Goal: Task Accomplishment & Management: Manage account settings

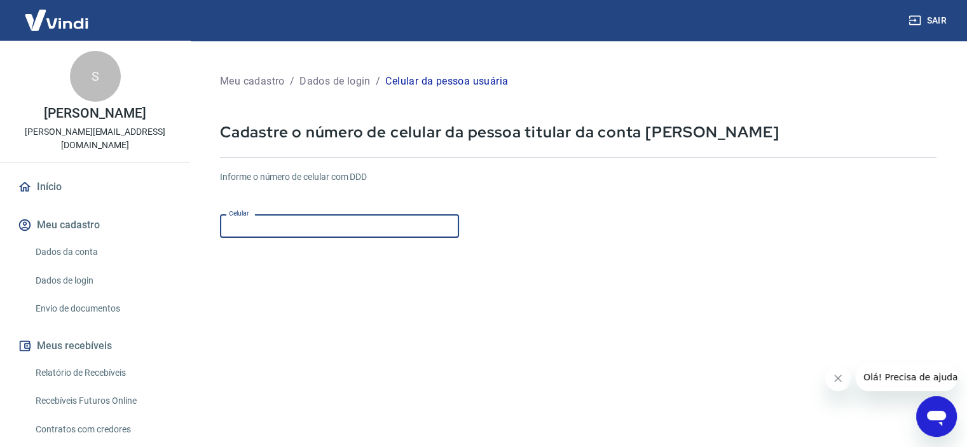
click at [315, 224] on input "Celular" at bounding box center [339, 226] width 239 height 24
drag, startPoint x: 936, startPoint y: 416, endPoint x: 568, endPoint y: 369, distance: 371.6
click at [916, 396] on html at bounding box center [936, 416] width 41 height 41
click at [305, 222] on input "(12) 99141-3205" at bounding box center [339, 226] width 239 height 24
type input "(12) 99141-3205"
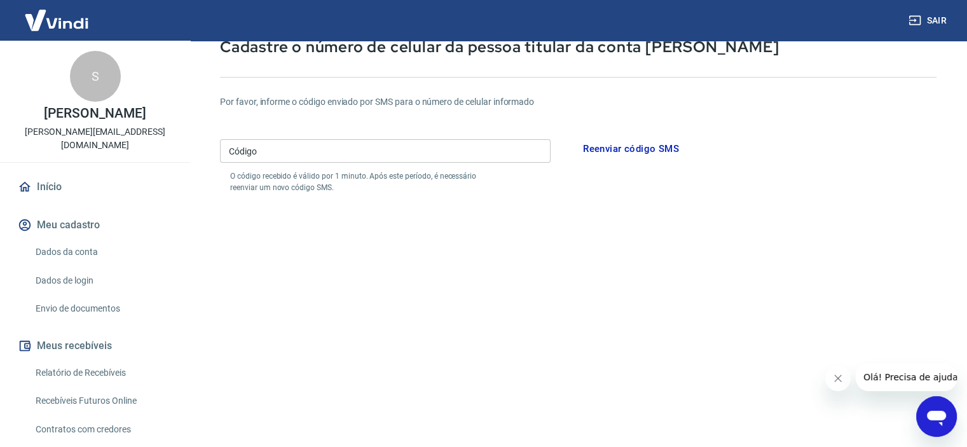
scroll to position [64, 0]
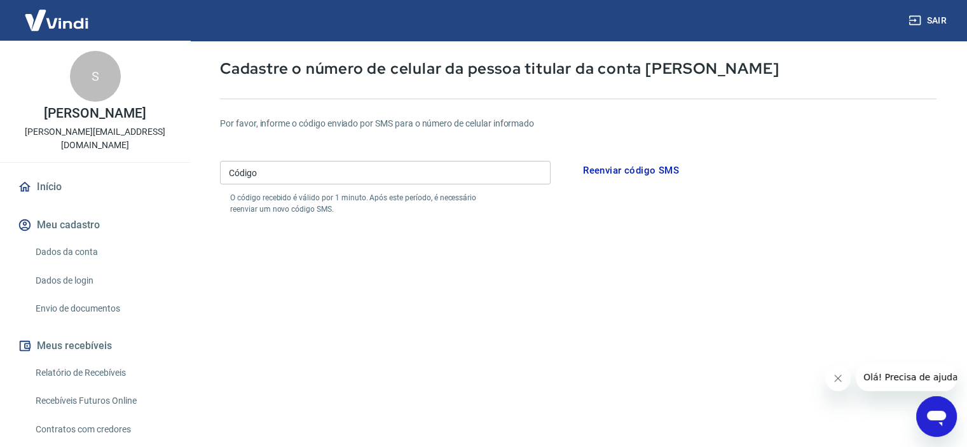
click at [269, 174] on input "Código" at bounding box center [385, 173] width 331 height 24
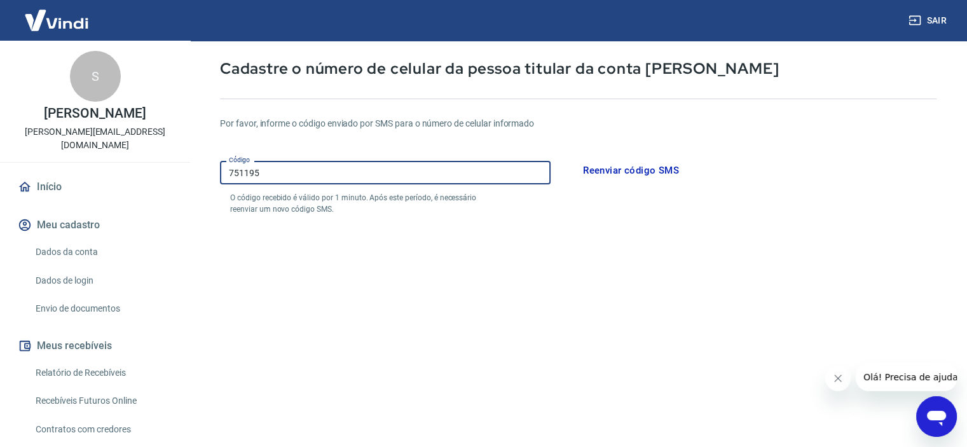
type input "751195"
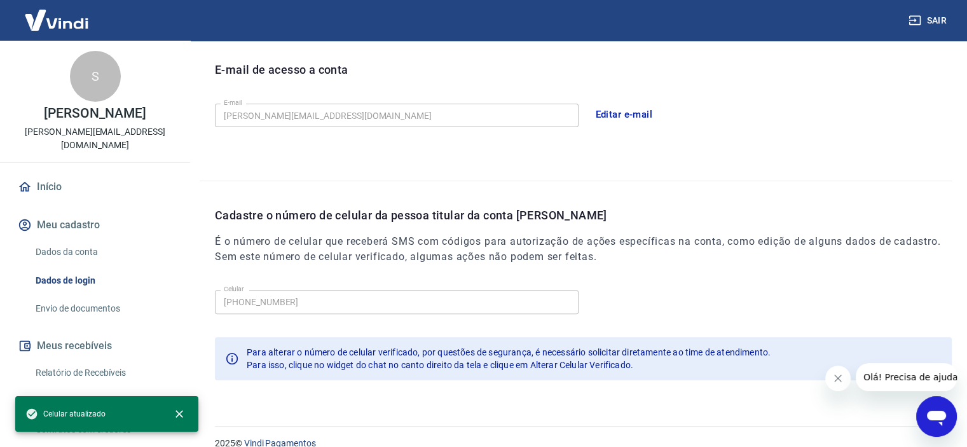
scroll to position [366, 0]
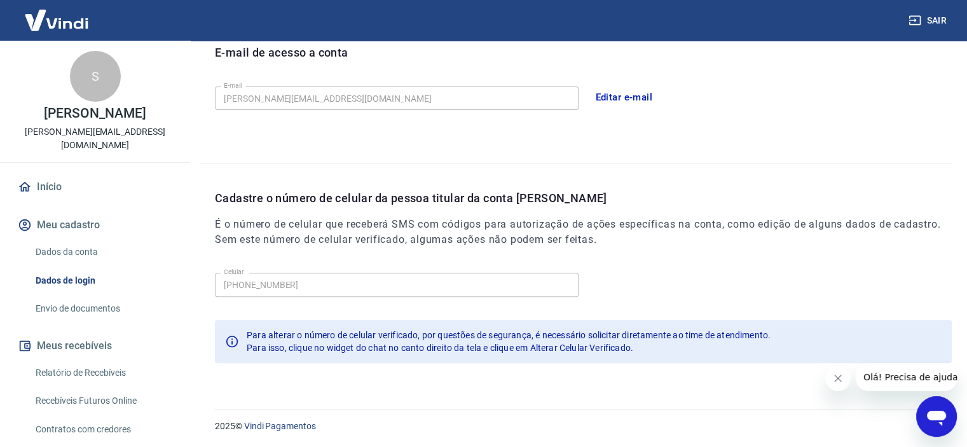
click at [836, 380] on icon "Fechar mensagem da empresa" at bounding box center [838, 378] width 10 height 10
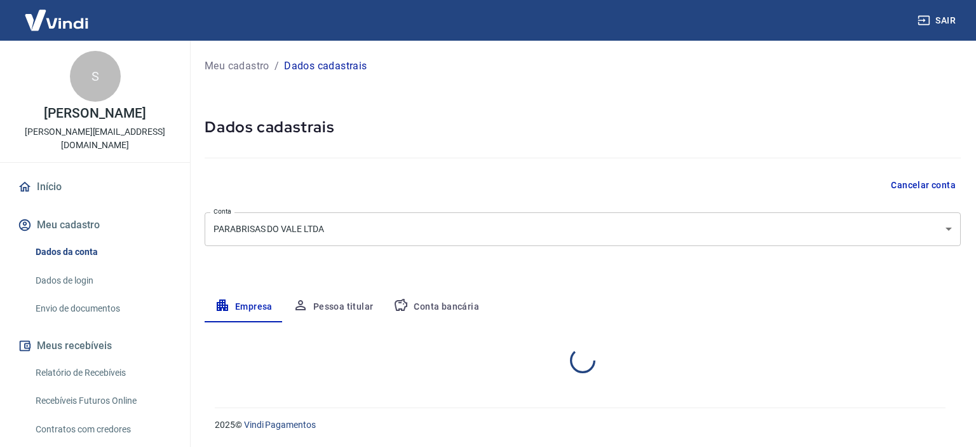
select select "SP"
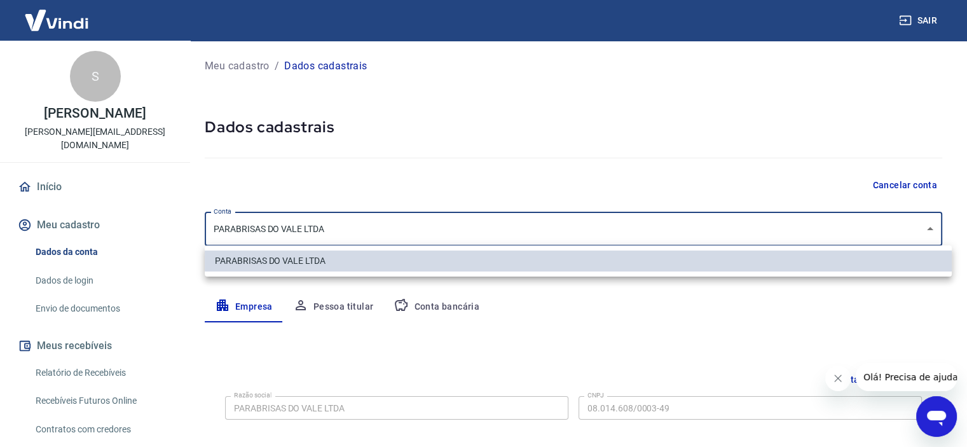
click at [304, 228] on body "Sair S [PERSON_NAME] [PERSON_NAME][EMAIL_ADDRESS][DOMAIN_NAME] Início Meu cadas…" at bounding box center [483, 223] width 967 height 447
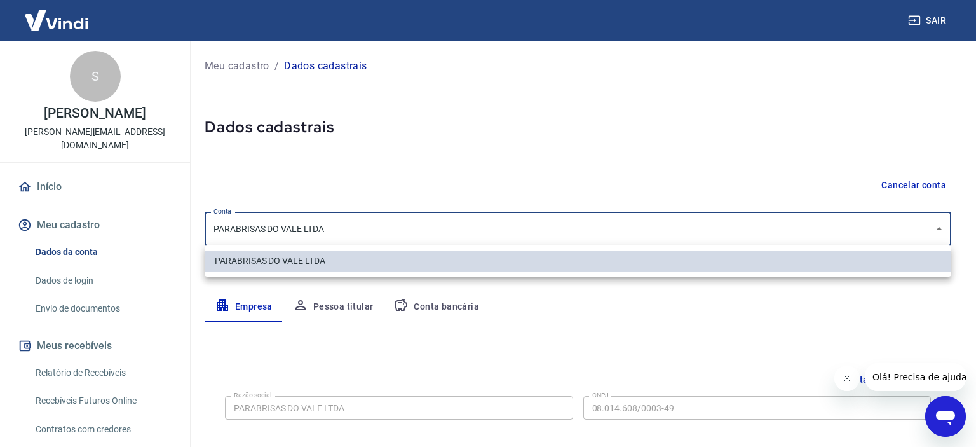
click at [339, 332] on div at bounding box center [488, 223] width 976 height 447
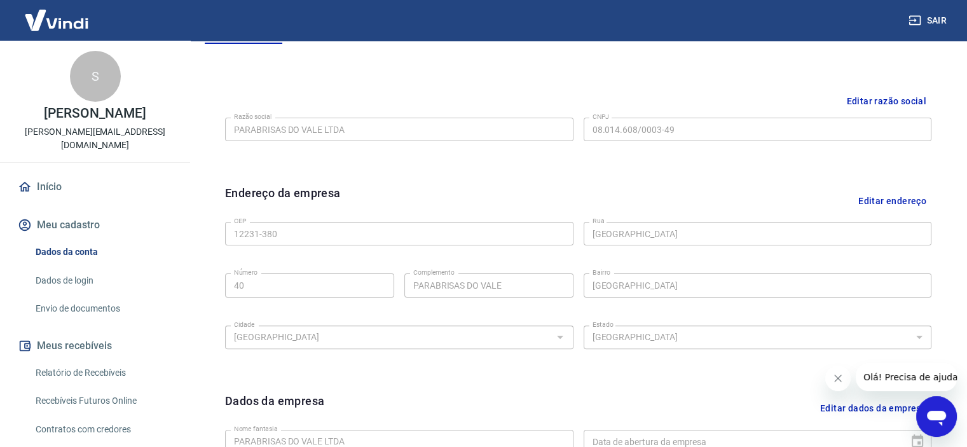
scroll to position [151, 0]
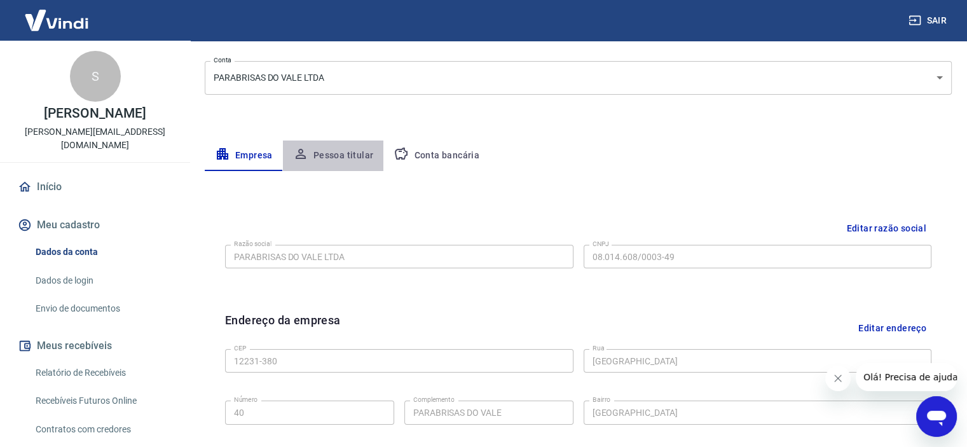
click at [336, 154] on button "Pessoa titular" at bounding box center [333, 155] width 101 height 31
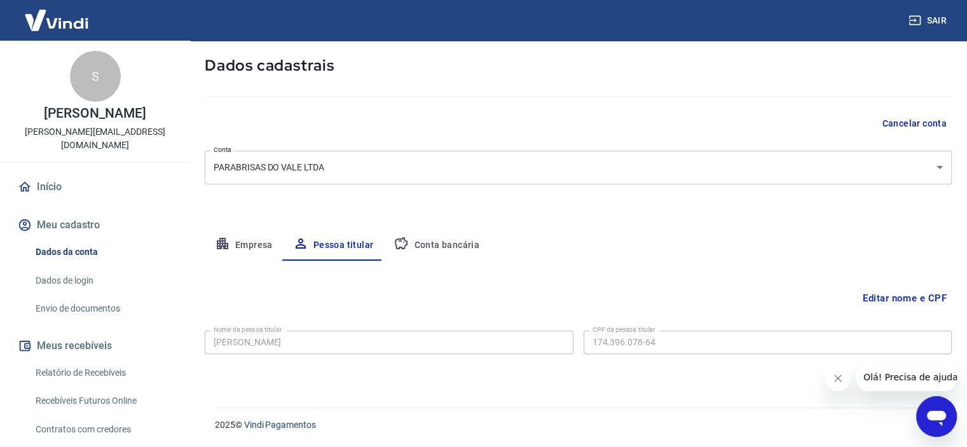
scroll to position [61, 0]
click at [303, 167] on body "Sair S SANDRO ESPINOSO OLIVEIRA sandro@parabrisasdovale.com.br Início Meu cadas…" at bounding box center [483, 162] width 967 height 447
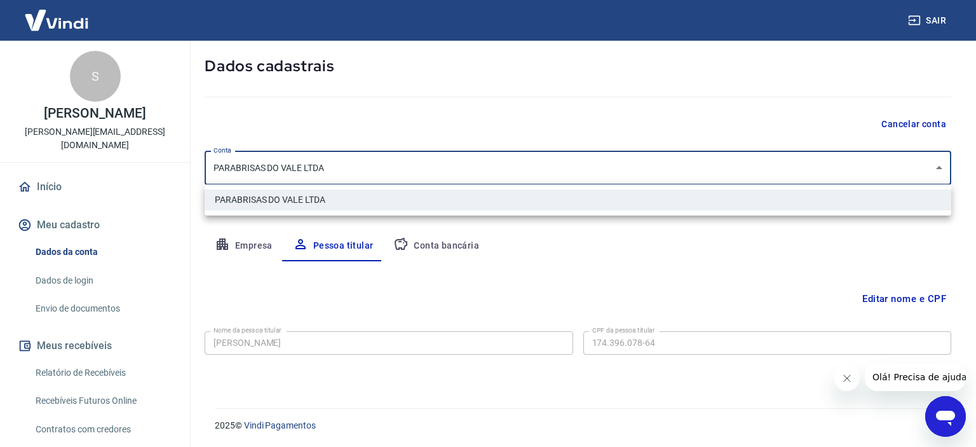
click at [393, 269] on div at bounding box center [488, 223] width 976 height 447
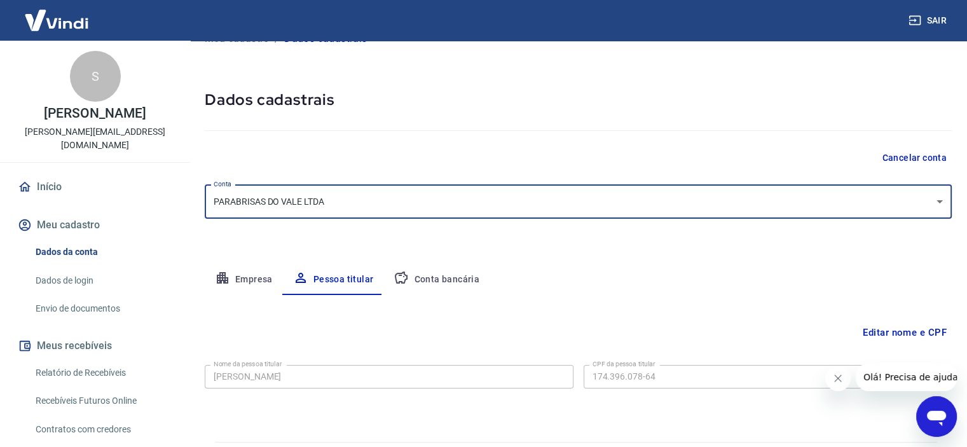
scroll to position [0, 0]
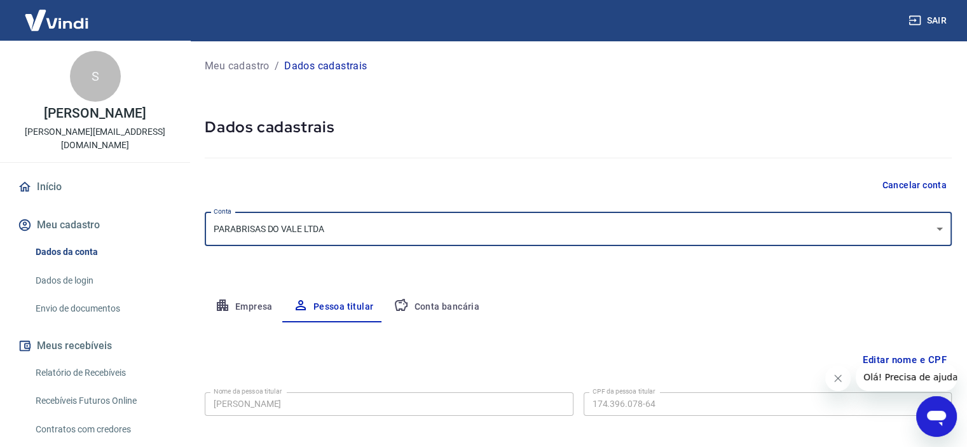
click at [460, 303] on button "Conta bancária" at bounding box center [436, 307] width 106 height 31
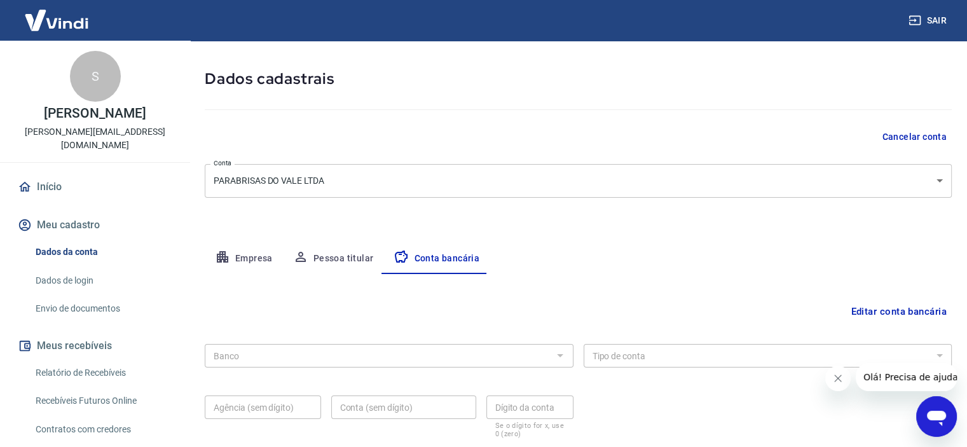
scroll to position [132, 0]
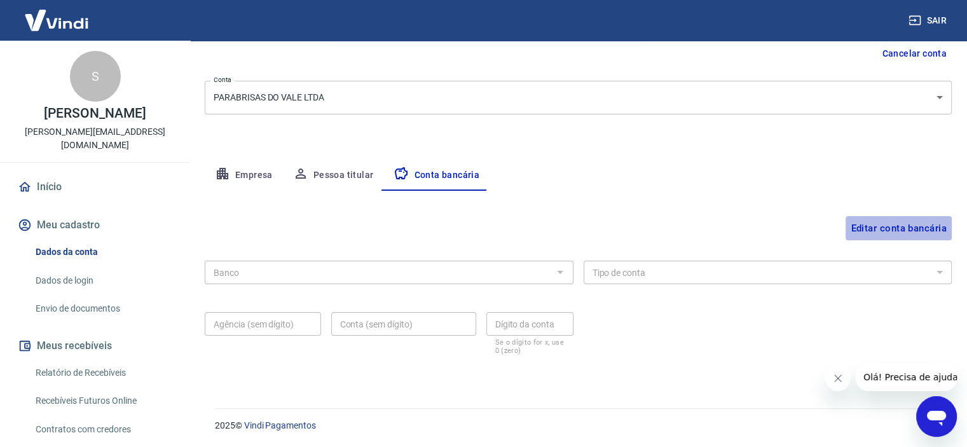
click at [854, 226] on button "Editar conta bancária" at bounding box center [898, 228] width 106 height 24
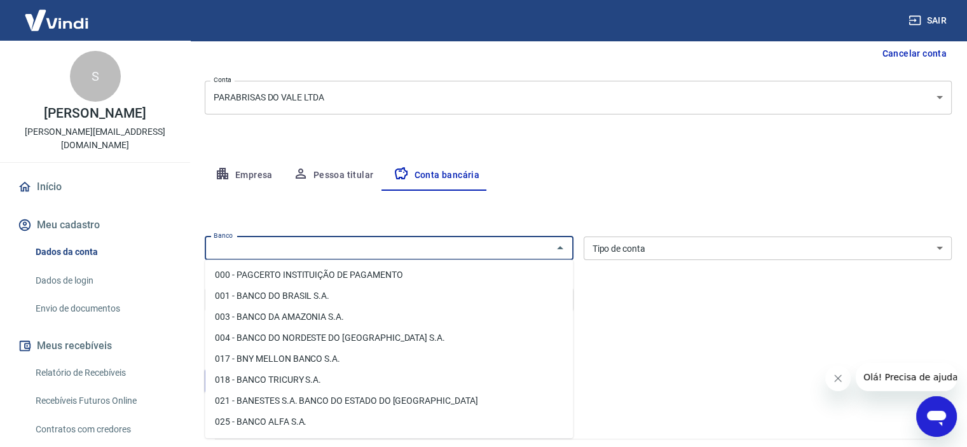
click at [414, 247] on input "Banco" at bounding box center [378, 248] width 340 height 16
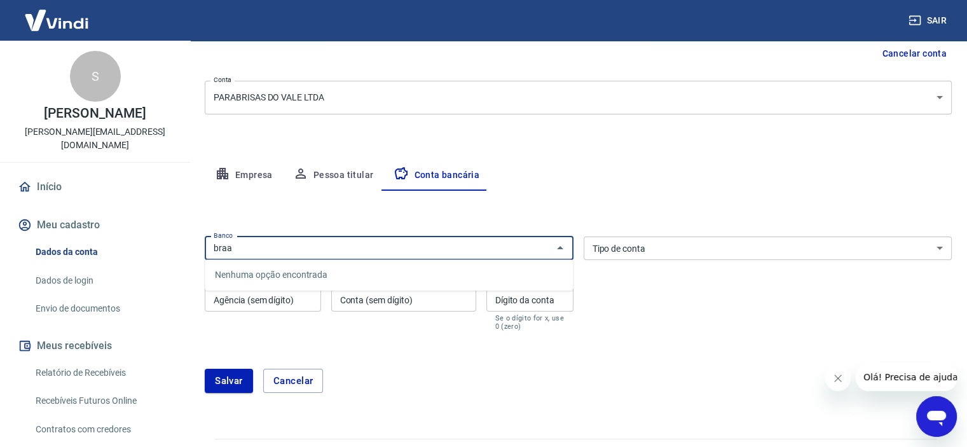
drag, startPoint x: 280, startPoint y: 251, endPoint x: 126, endPoint y: 249, distance: 153.2
click at [126, 249] on div "Sair S SANDRO ESPINOSO OLIVEIRA sandro@parabrisasdovale.com.br Início Meu cadas…" at bounding box center [483, 91] width 967 height 447
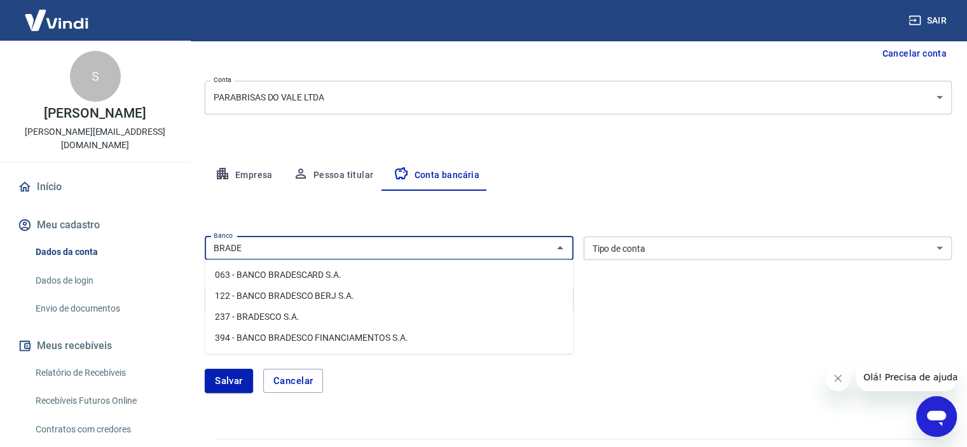
click at [280, 315] on li "237 - BRADESCO S.A." at bounding box center [389, 316] width 368 height 21
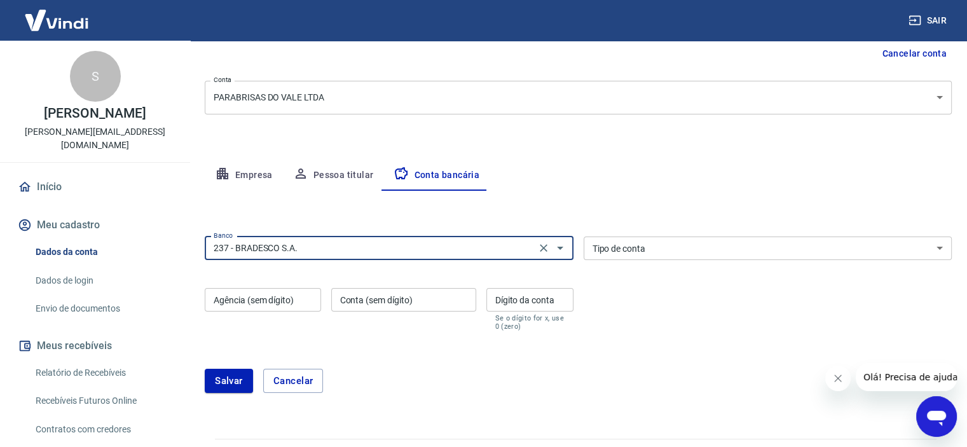
type input "237 - BRADESCO S.A."
click at [610, 248] on select "Conta Corrente Conta Poupança" at bounding box center [767, 248] width 369 height 24
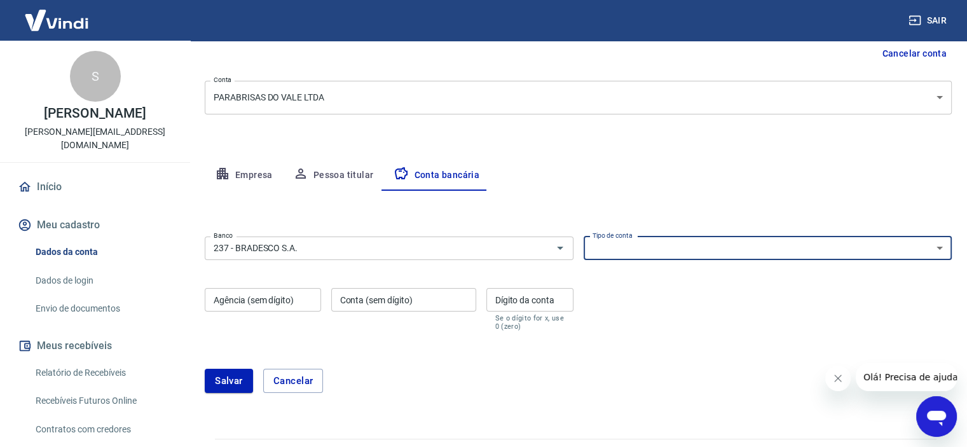
select select "1"
click at [583, 236] on select "Conta Corrente Conta Poupança" at bounding box center [767, 248] width 369 height 24
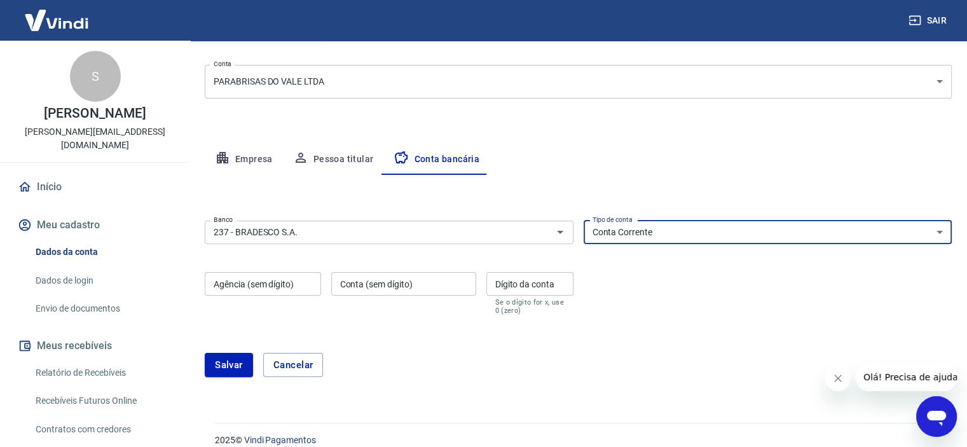
scroll to position [162, 0]
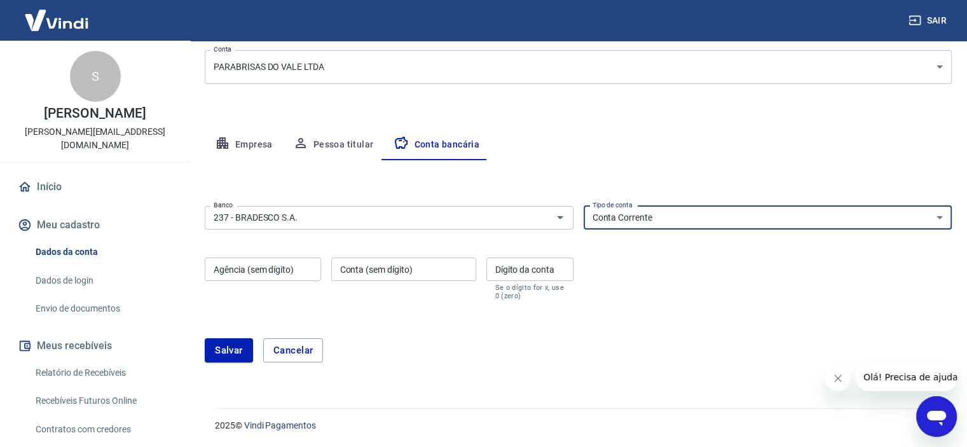
click at [273, 271] on input "Agência (sem dígito)" at bounding box center [263, 269] width 116 height 24
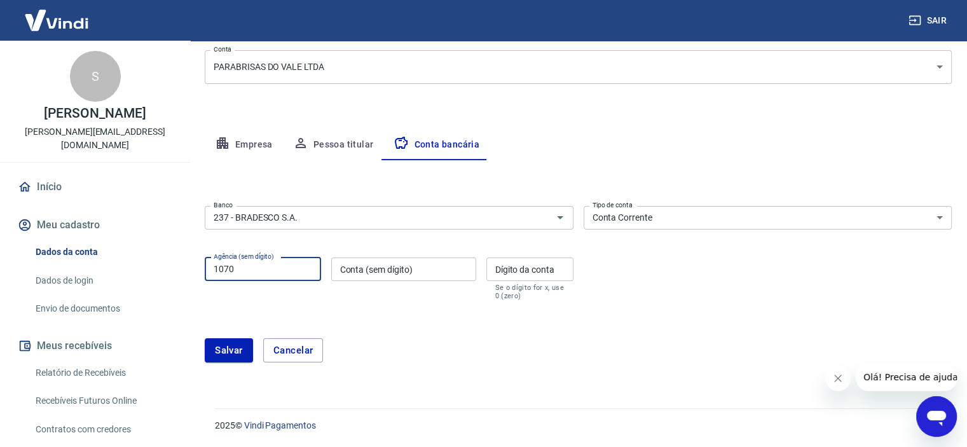
type input "1070"
type input "461042"
type input "3"
click at [345, 311] on form "Banco 237 - BRADESCO S.A. Banco Tipo de conta Conta Corrente Conta Poupança Tip…" at bounding box center [578, 289] width 747 height 177
click at [226, 350] on button "Salvar" at bounding box center [229, 350] width 48 height 24
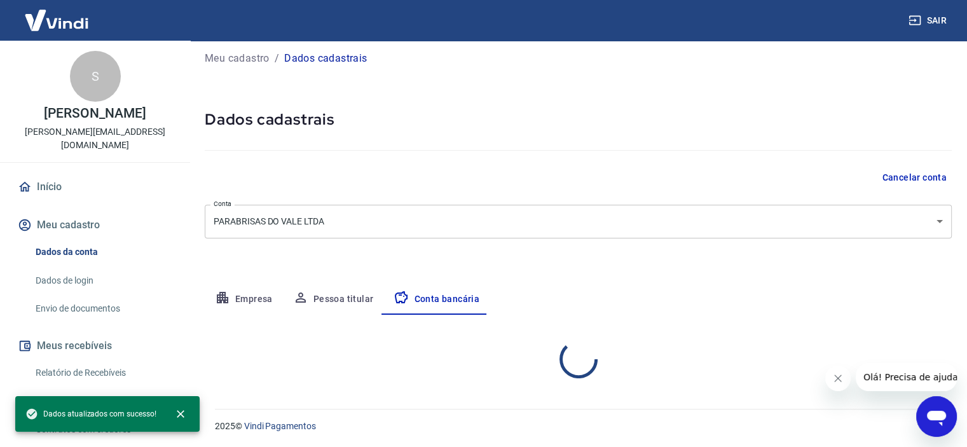
select select "1"
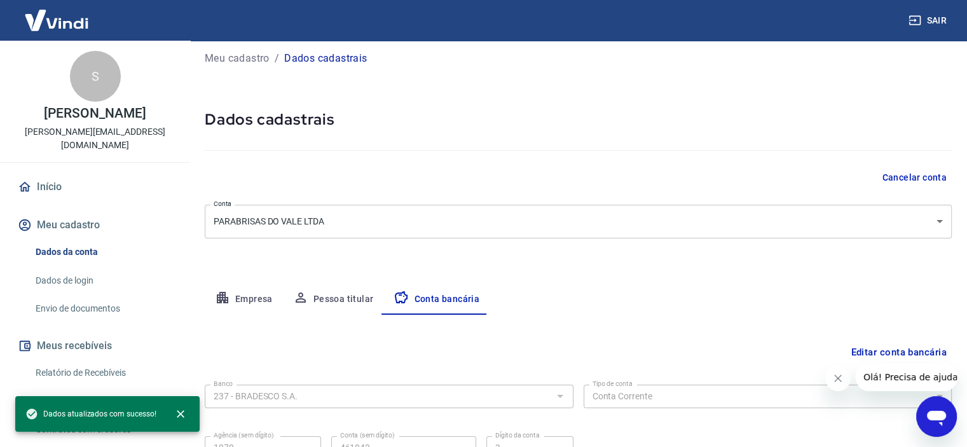
scroll to position [132, 0]
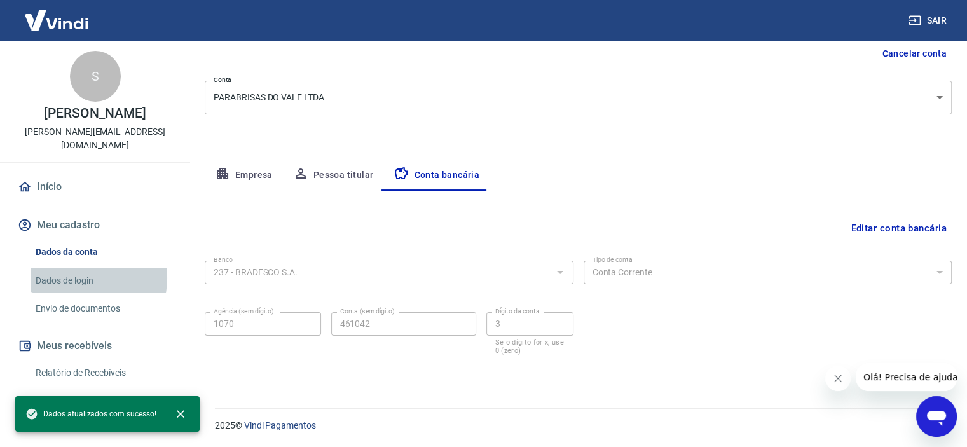
click at [74, 277] on link "Dados de login" at bounding box center [103, 281] width 144 height 26
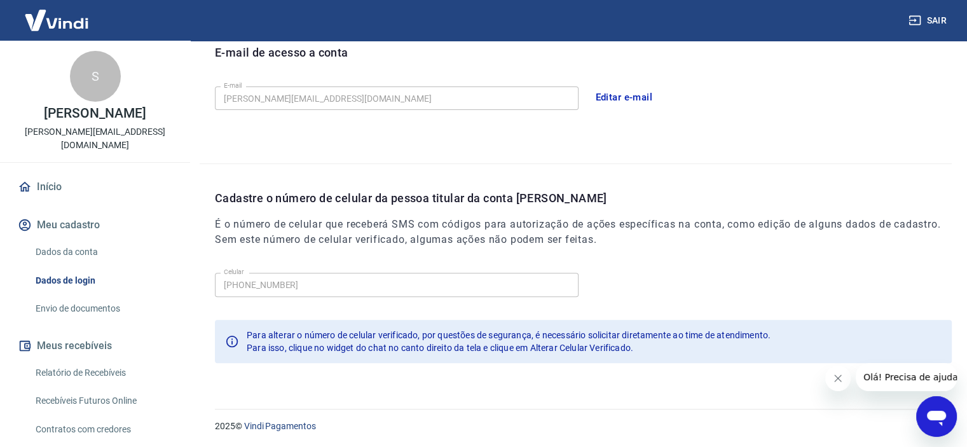
scroll to position [366, 0]
click at [104, 310] on link "Envio de documentos" at bounding box center [103, 309] width 144 height 26
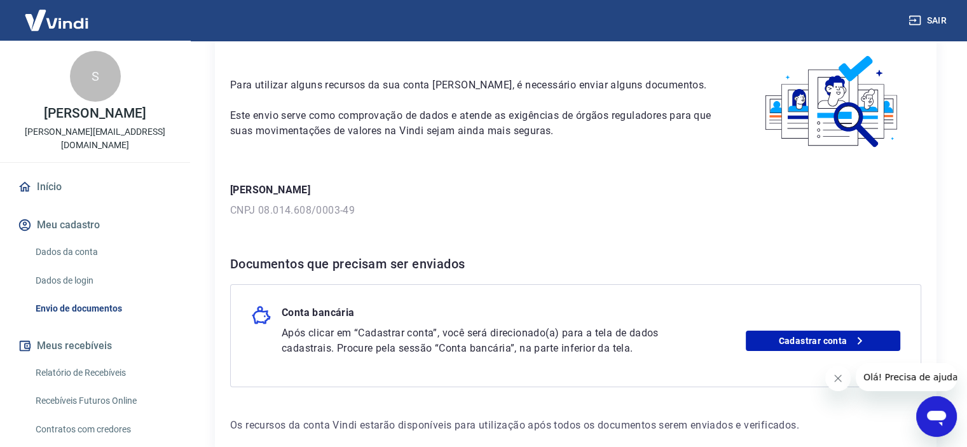
scroll to position [125, 0]
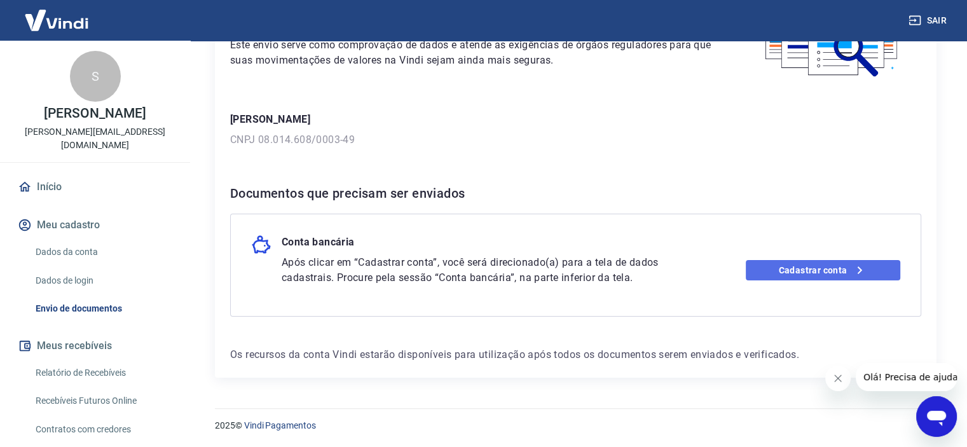
click at [814, 269] on link "Cadastrar conta" at bounding box center [823, 270] width 154 height 20
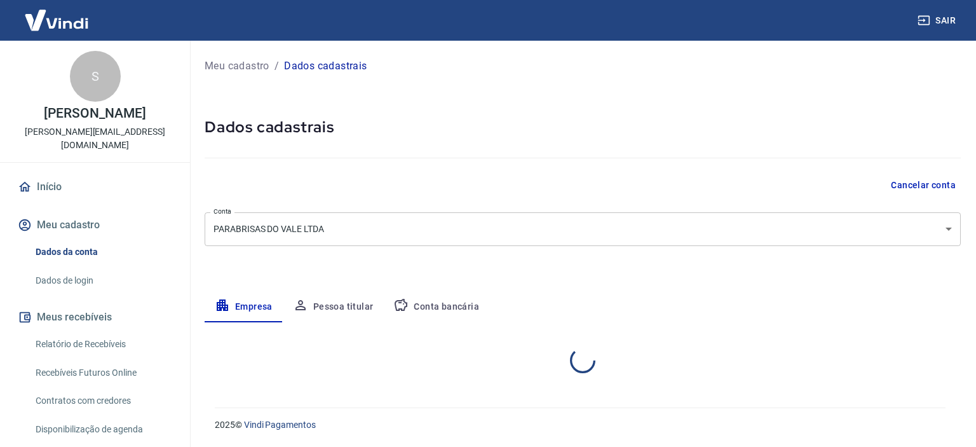
select select "SP"
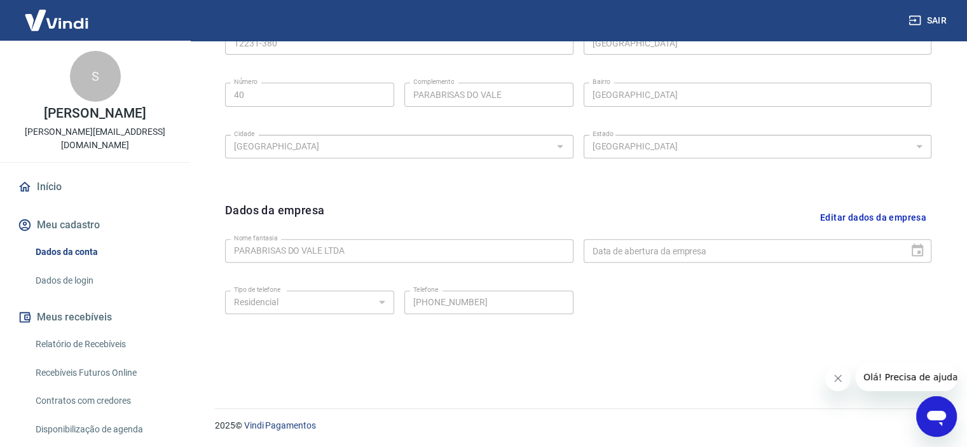
scroll to position [127, 0]
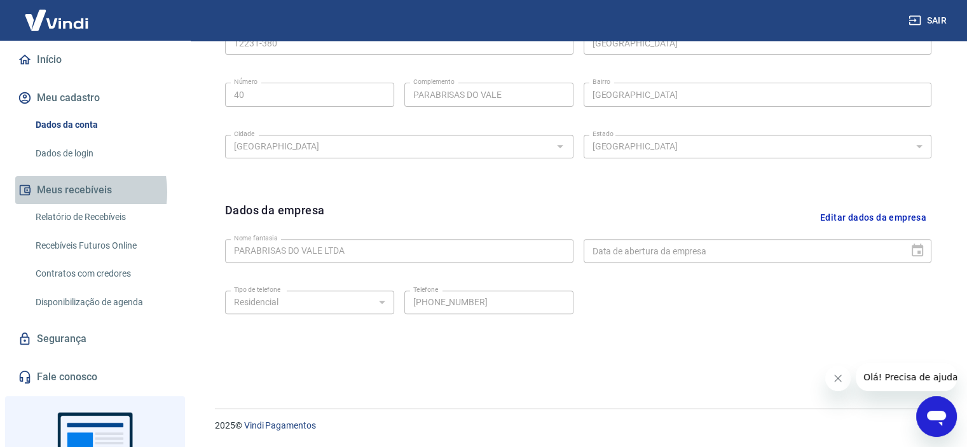
click at [62, 192] on button "Meus recebíveis" at bounding box center [95, 190] width 160 height 28
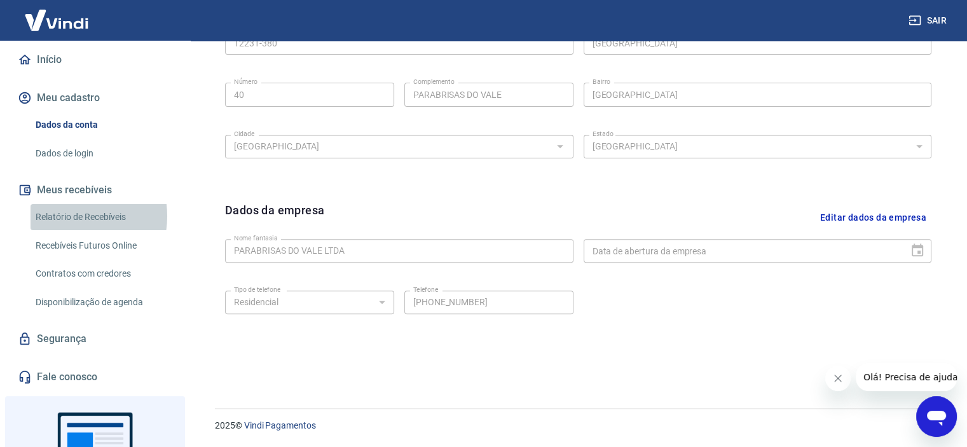
click at [69, 216] on link "Relatório de Recebíveis" at bounding box center [103, 217] width 144 height 26
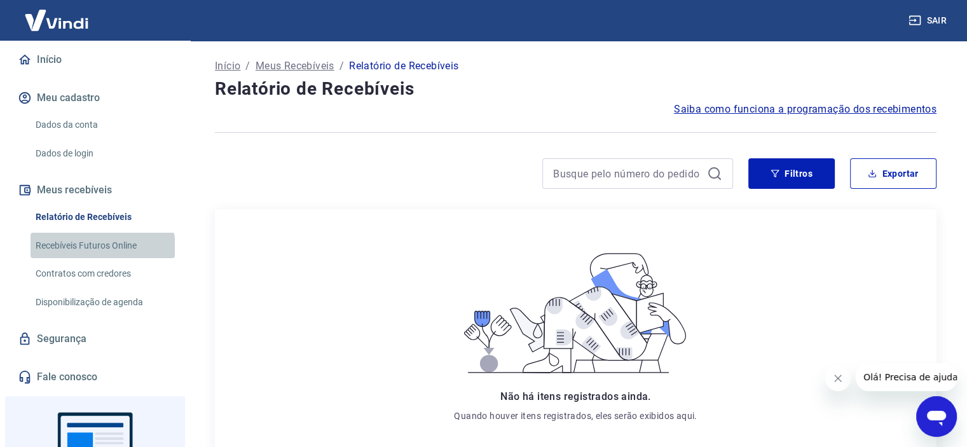
click at [102, 247] on link "Recebíveis Futuros Online" at bounding box center [103, 246] width 144 height 26
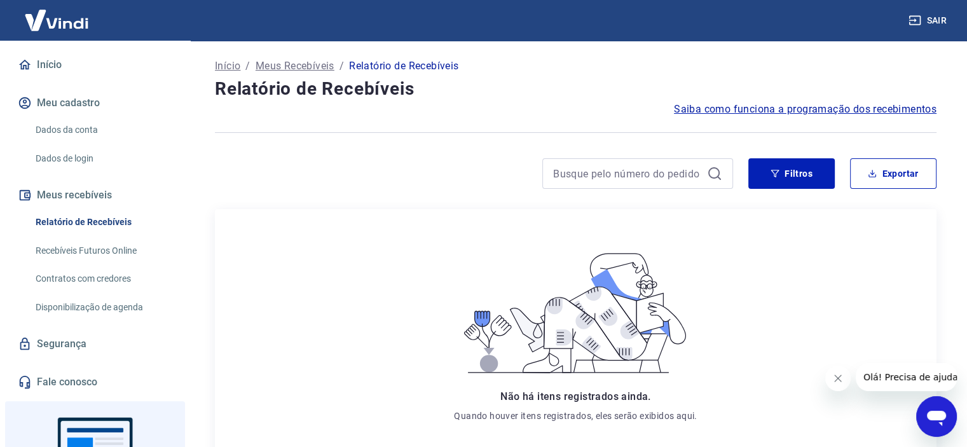
scroll to position [127, 0]
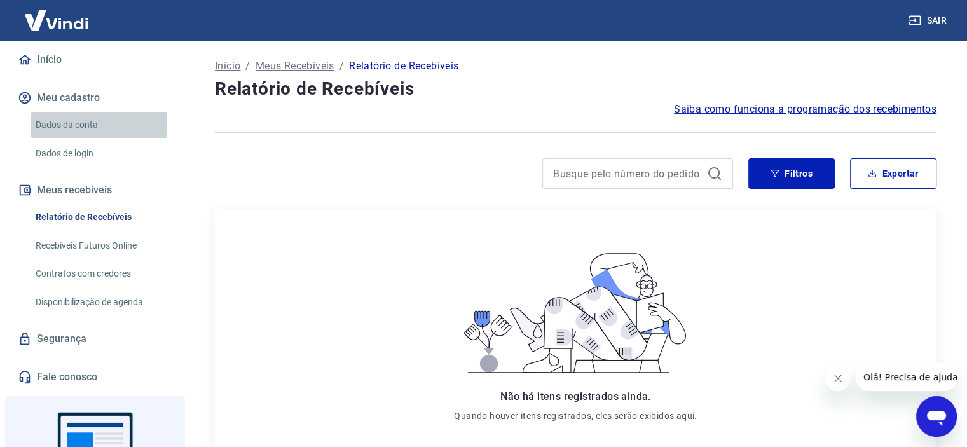
click at [74, 124] on link "Dados da conta" at bounding box center [103, 125] width 144 height 26
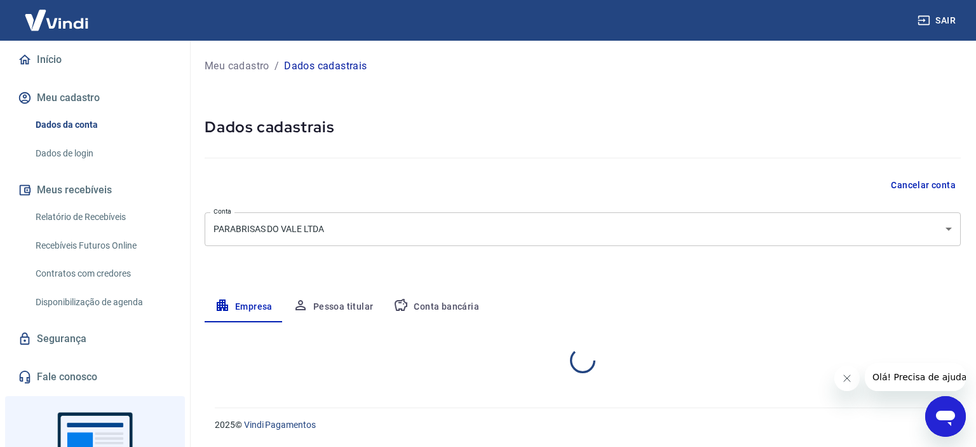
select select "SP"
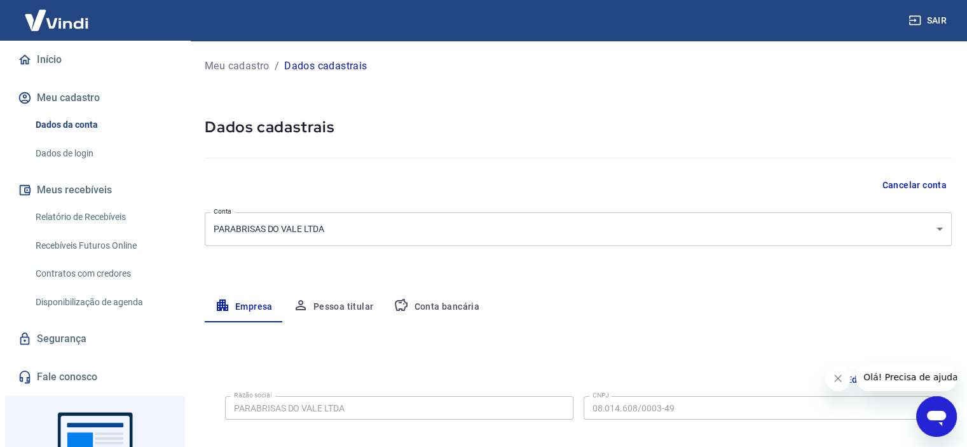
click at [339, 301] on button "Pessoa titular" at bounding box center [333, 307] width 101 height 31
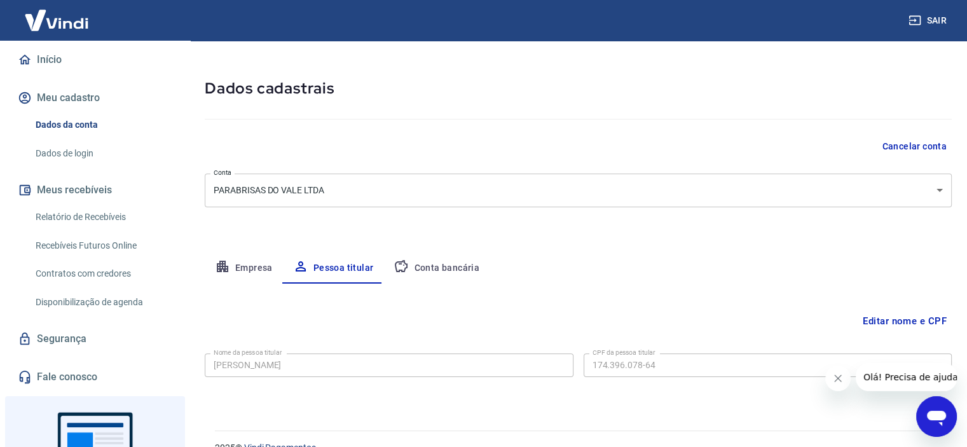
scroll to position [61, 0]
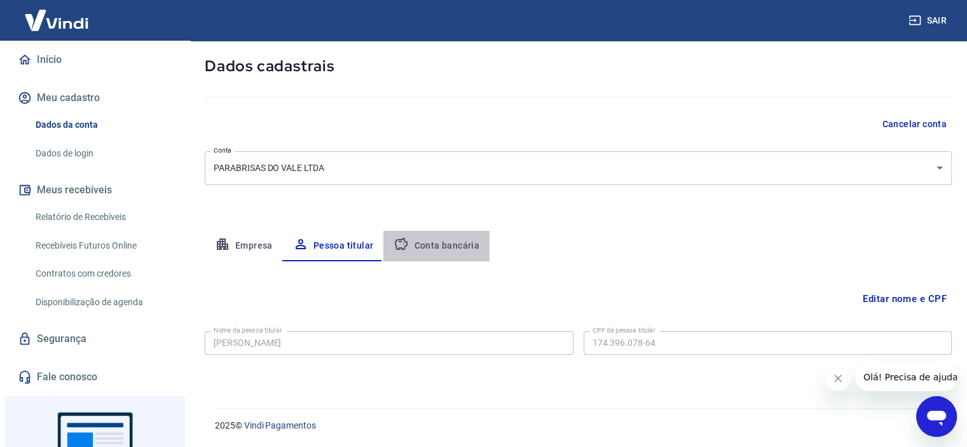
click at [451, 242] on button "Conta bancária" at bounding box center [436, 246] width 106 height 31
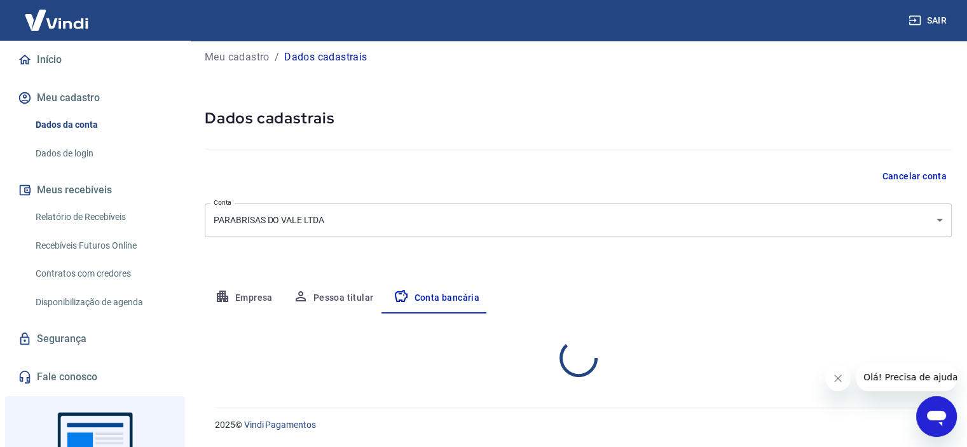
select select "1"
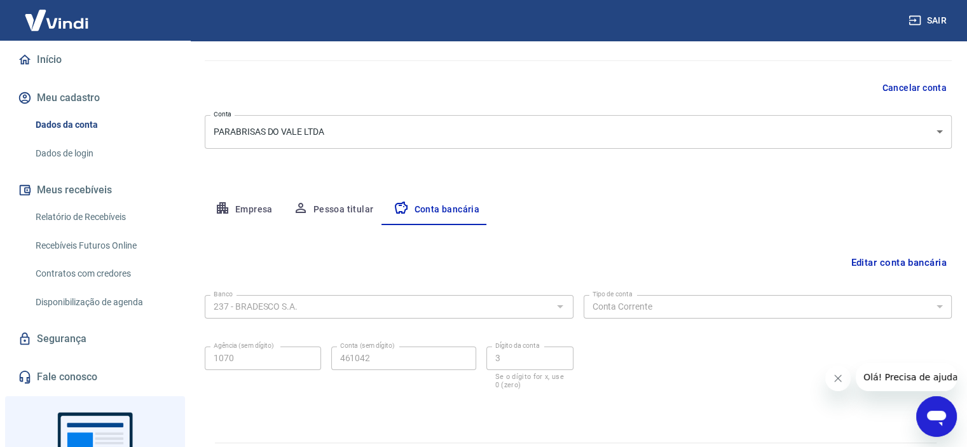
scroll to position [132, 0]
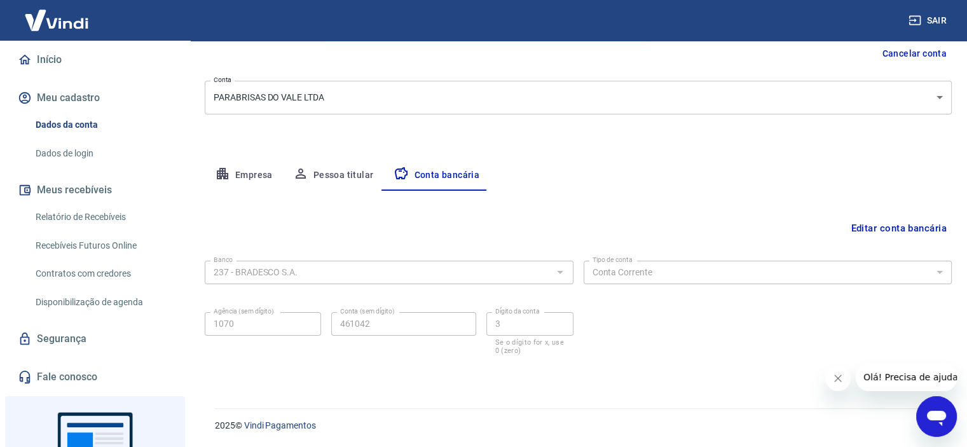
click at [86, 152] on link "Dados de login" at bounding box center [103, 153] width 144 height 26
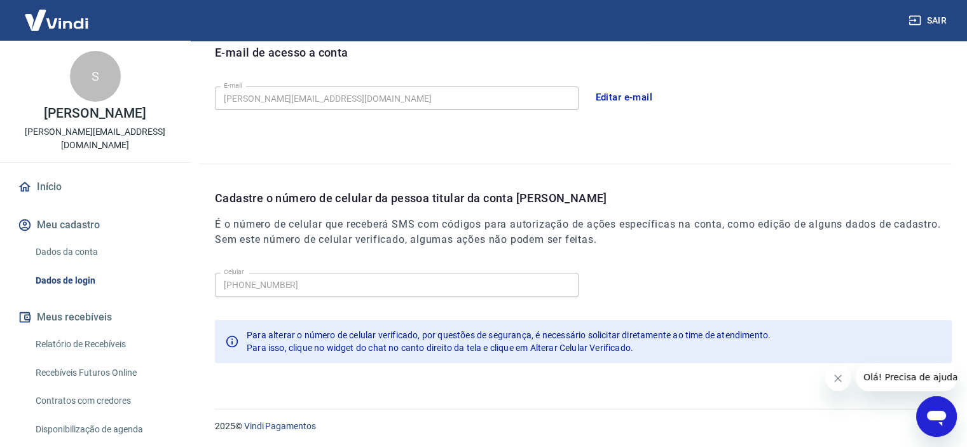
click at [75, 256] on link "Dados da conta" at bounding box center [103, 252] width 144 height 26
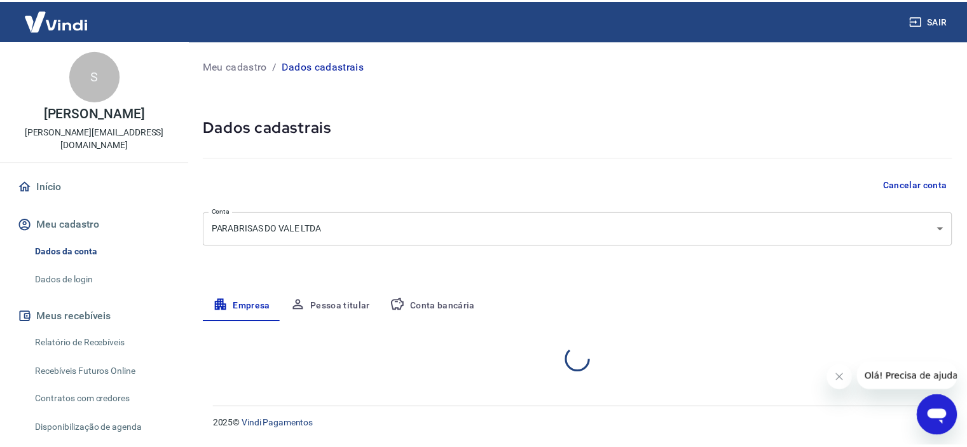
select select "SP"
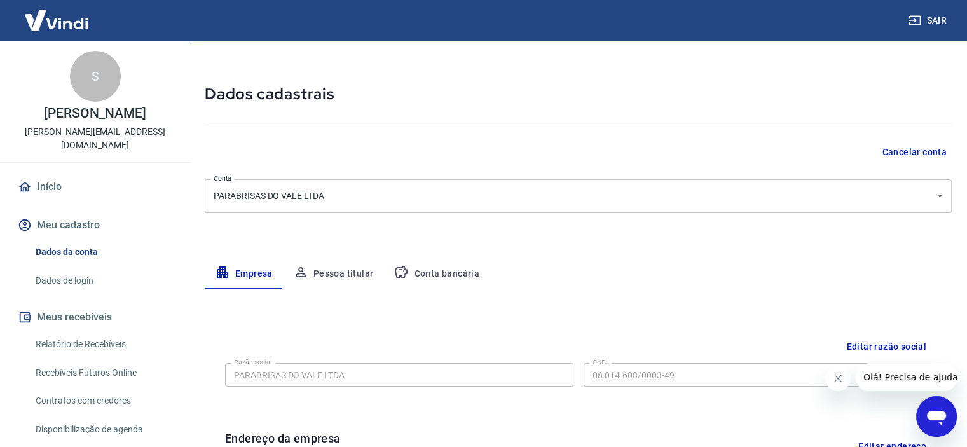
scroll to position [64, 0]
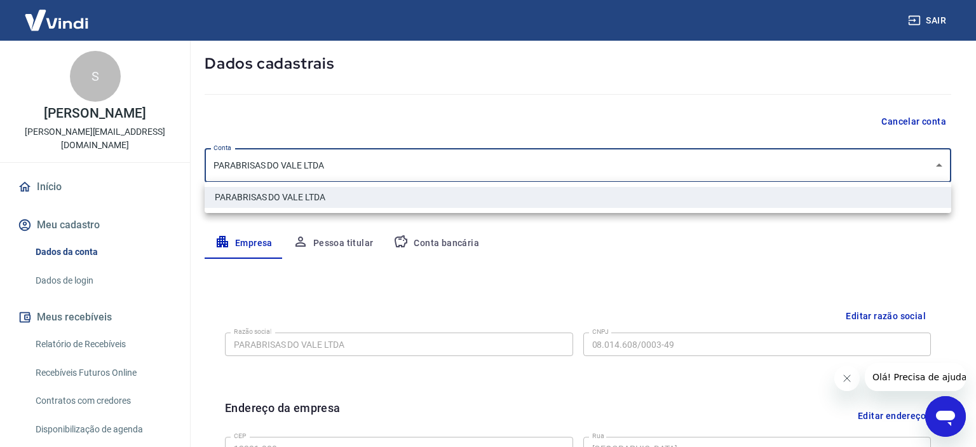
click at [318, 165] on body "Sair S SANDRO ESPINOSO OLIVEIRA sandro@parabrisasdovale.com.br Início Meu cadas…" at bounding box center [488, 159] width 976 height 447
click at [318, 165] on div at bounding box center [488, 223] width 976 height 447
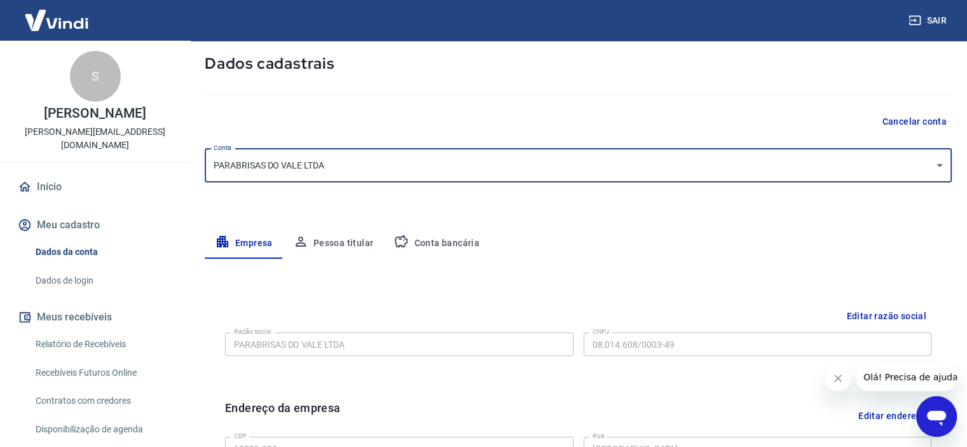
click at [46, 280] on link "Dados de login" at bounding box center [103, 281] width 144 height 26
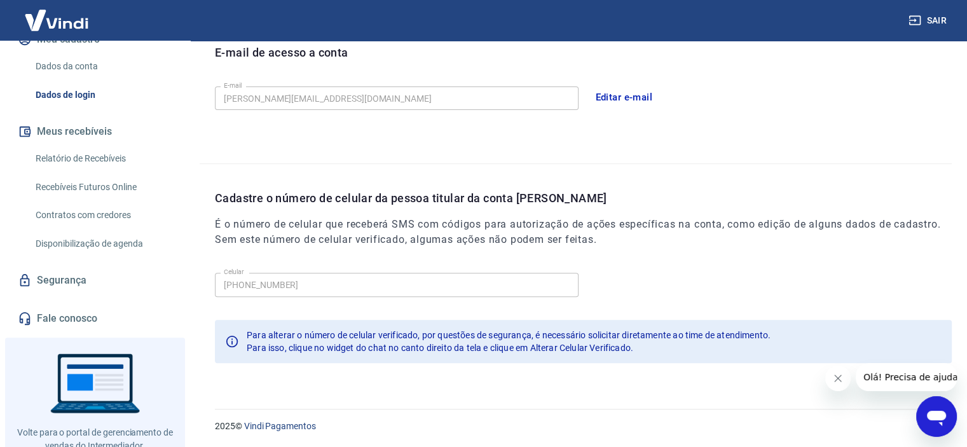
scroll to position [191, 0]
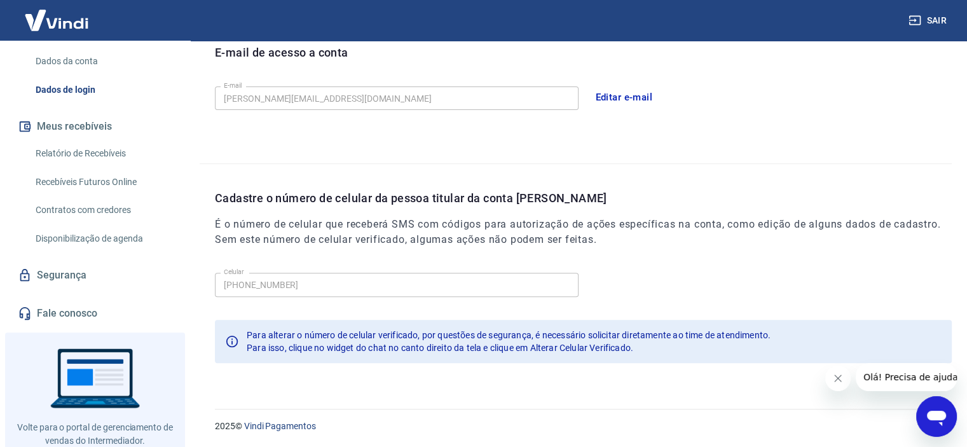
click at [76, 125] on button "Meus recebíveis" at bounding box center [95, 126] width 160 height 28
click at [49, 149] on link "Relatório de Recebíveis" at bounding box center [103, 153] width 144 height 26
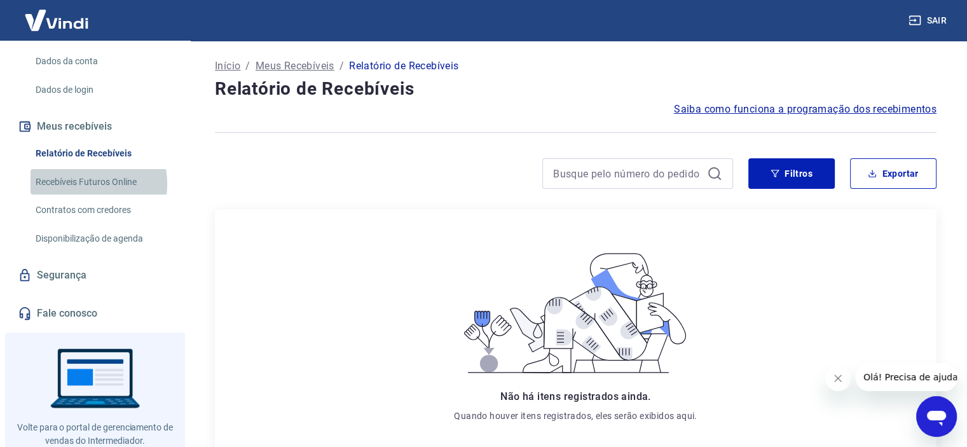
click at [80, 184] on link "Recebíveis Futuros Online" at bounding box center [103, 182] width 144 height 26
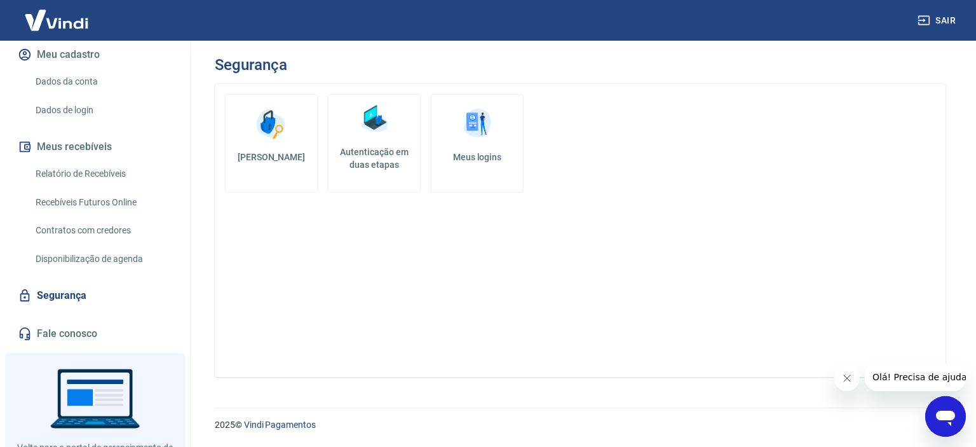
scroll to position [34, 0]
